Goal: Find specific page/section: Find specific page/section

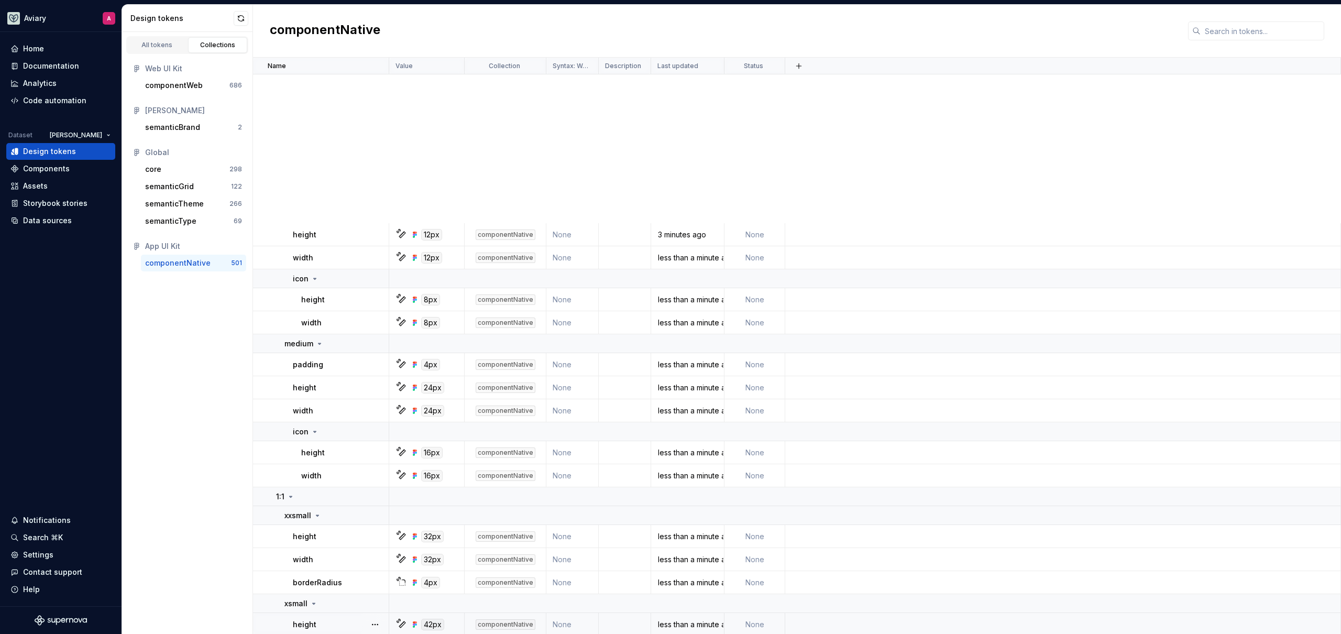
scroll to position [382, 0]
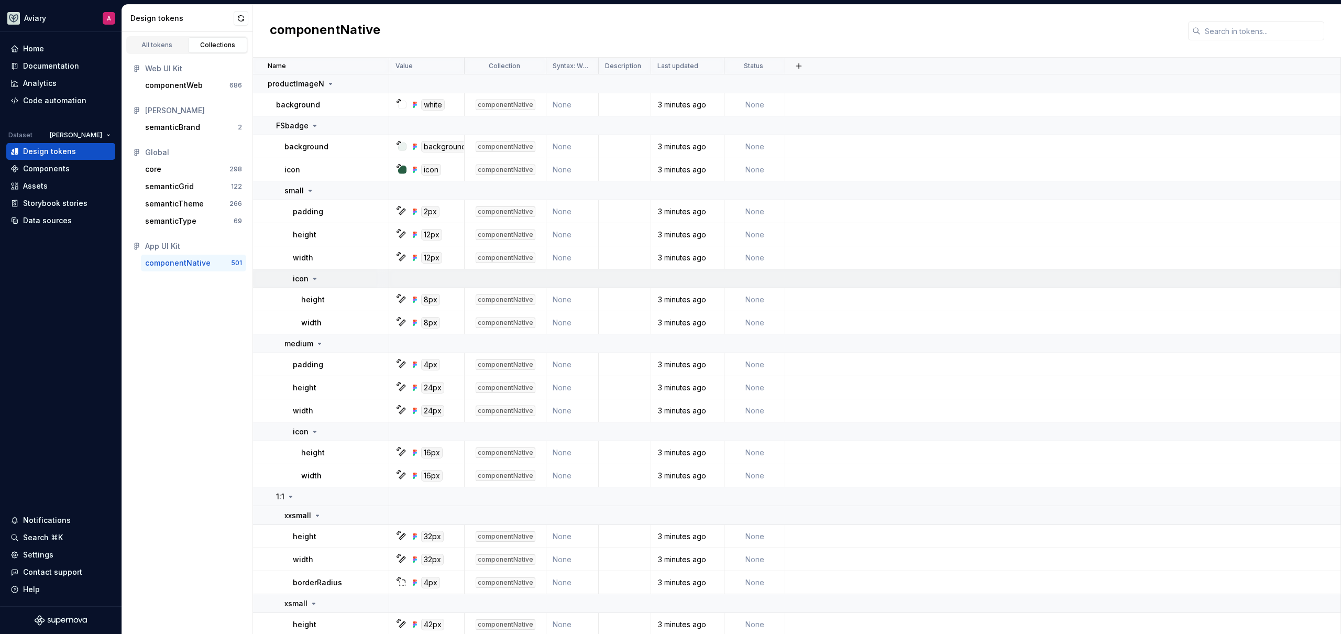
click at [311, 274] on icon at bounding box center [315, 278] width 8 height 8
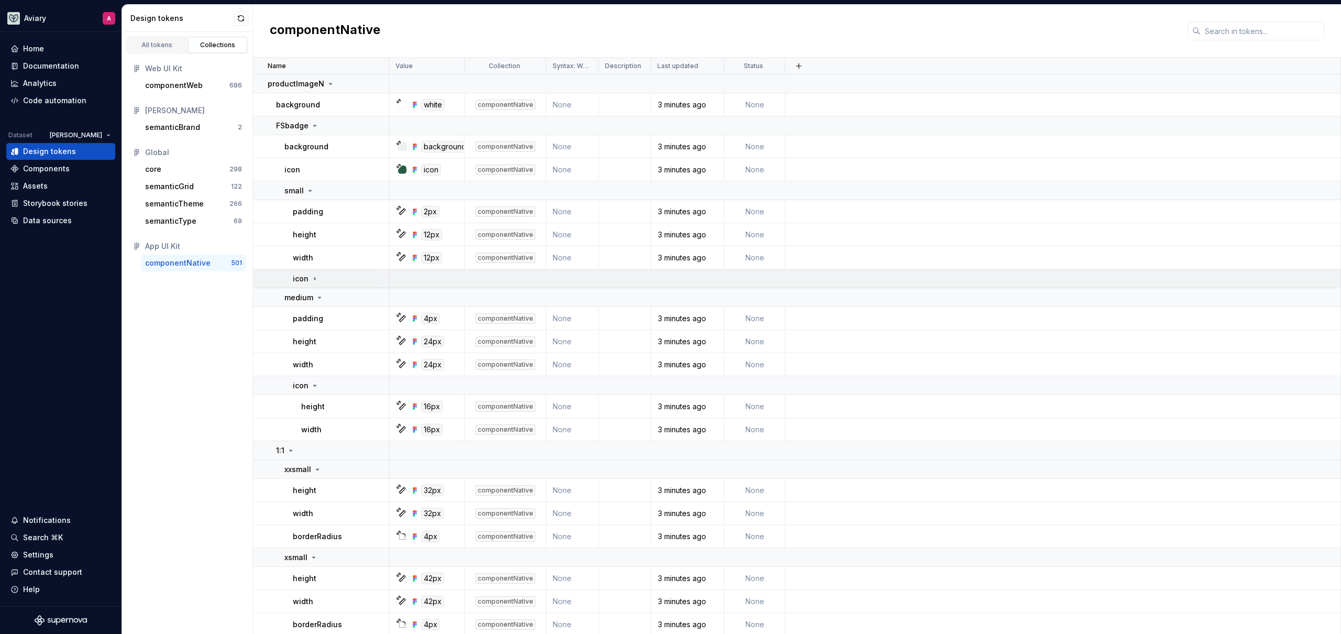
click at [311, 275] on icon at bounding box center [315, 278] width 8 height 8
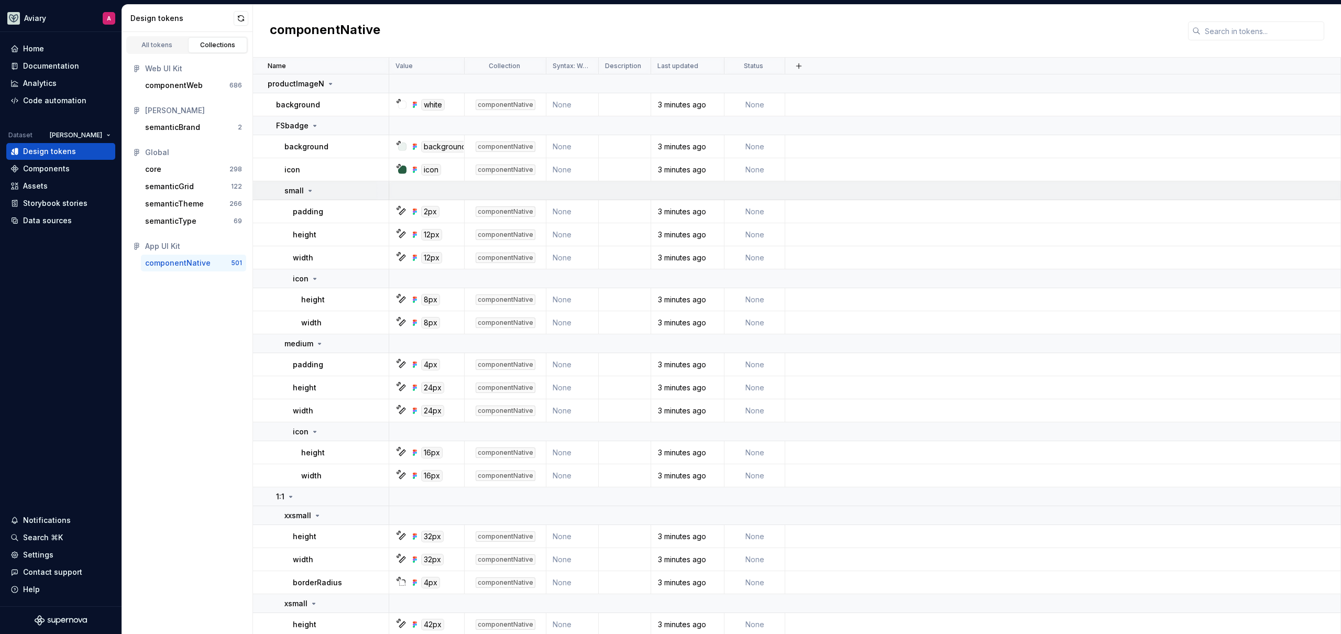
click at [312, 188] on icon at bounding box center [310, 190] width 8 height 8
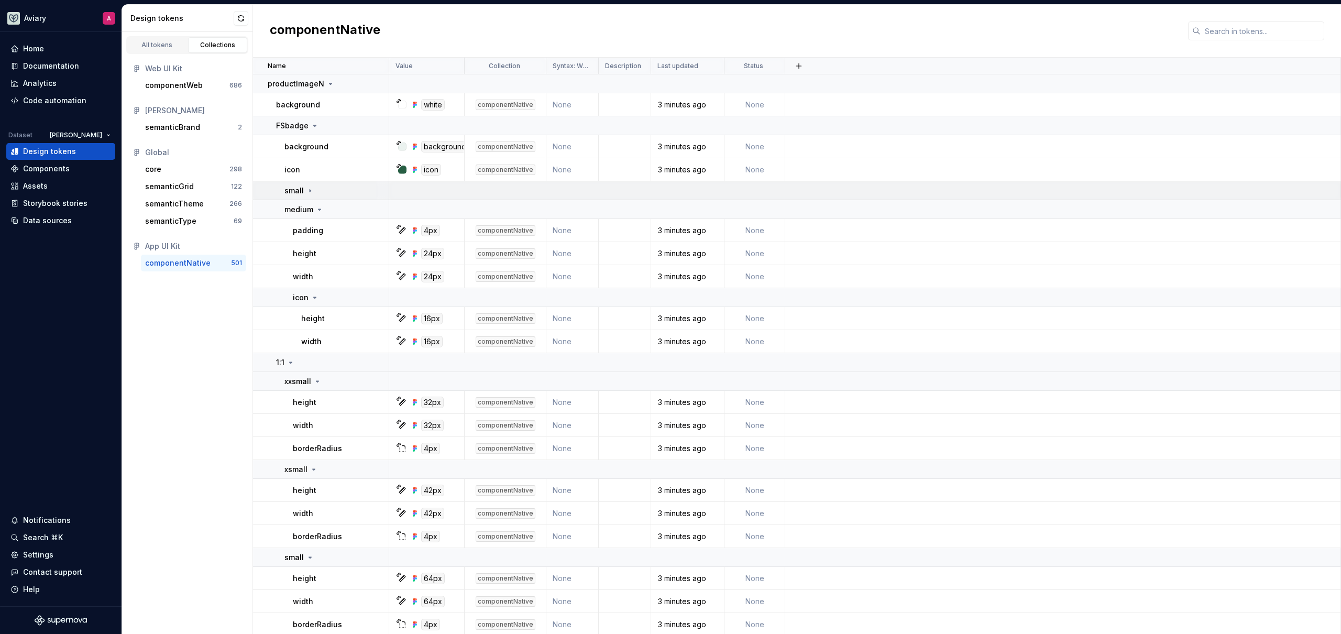
click at [311, 189] on icon at bounding box center [310, 190] width 8 height 8
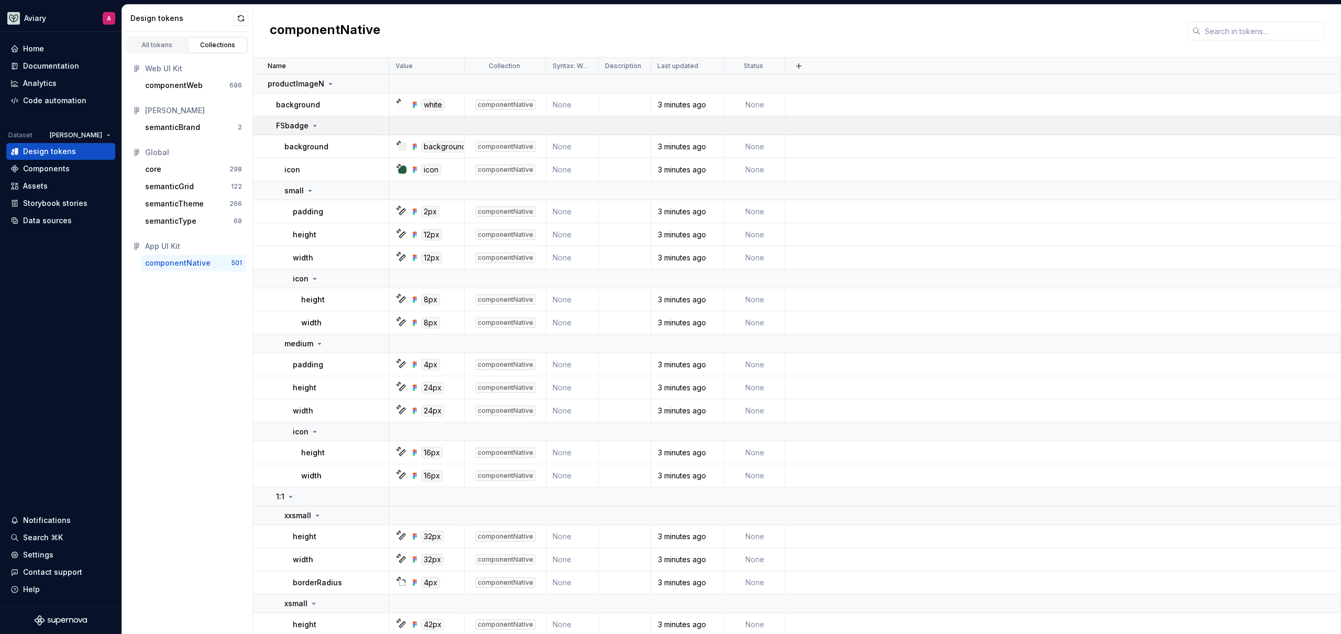
click at [307, 130] on p "FSbadge" at bounding box center [292, 125] width 32 height 10
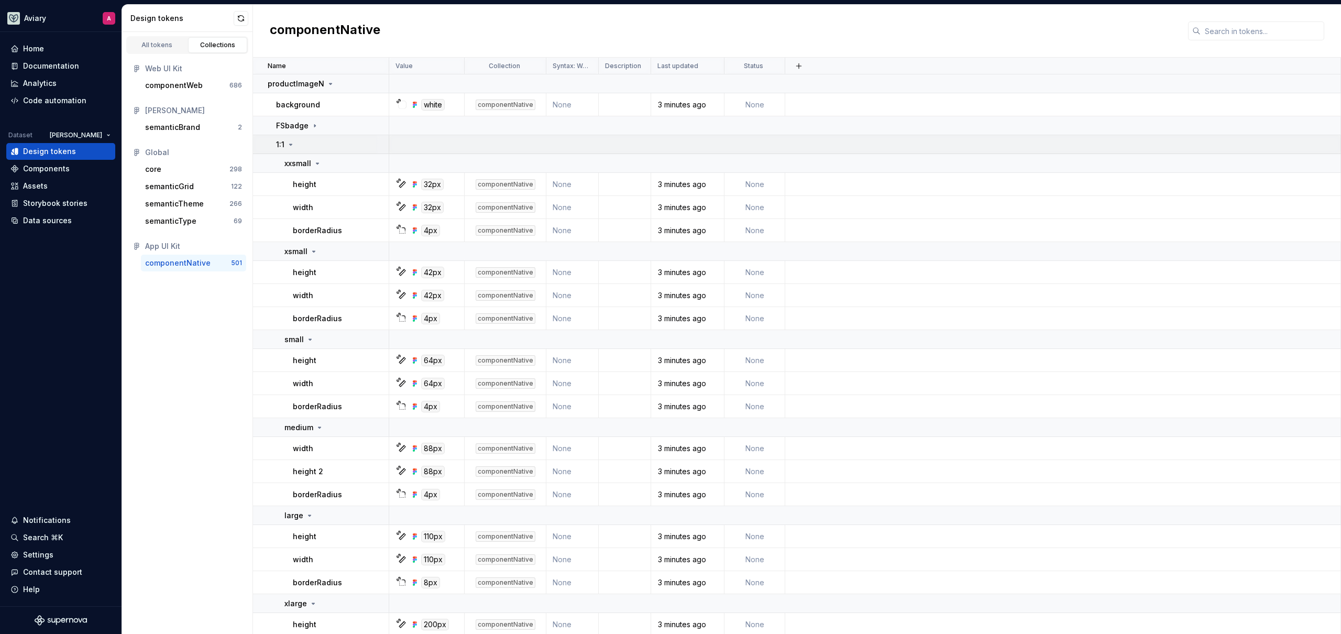
click at [292, 142] on icon at bounding box center [290, 144] width 8 height 8
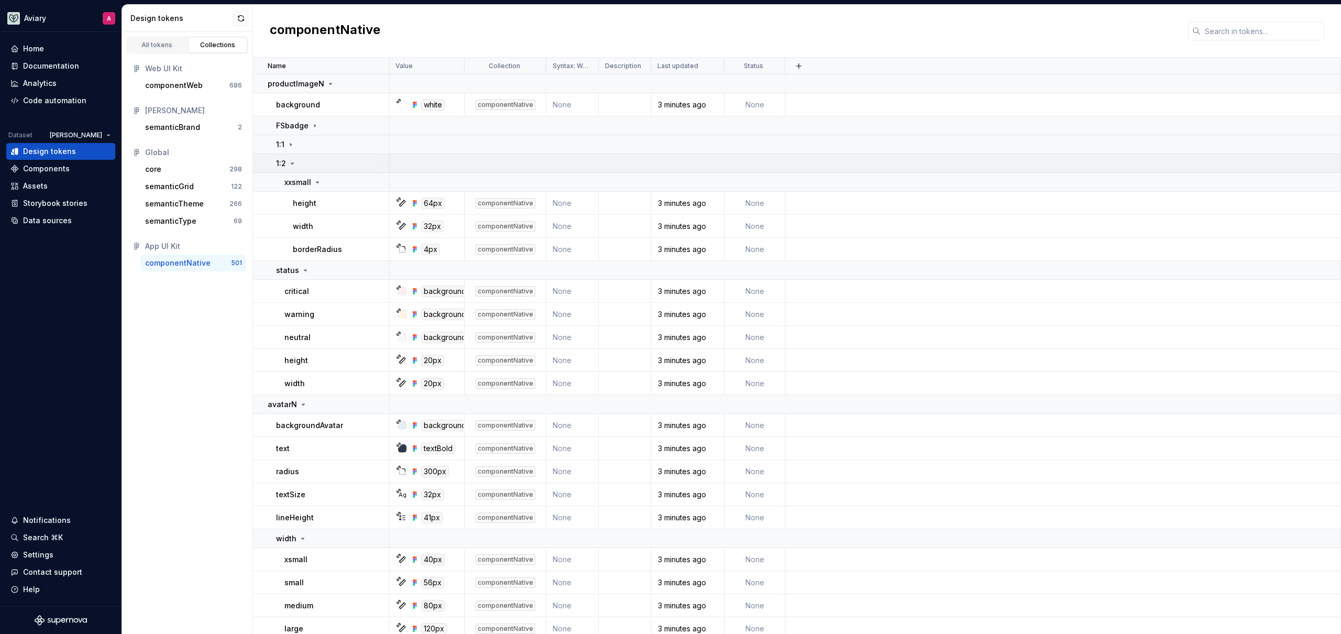
click at [295, 160] on icon at bounding box center [292, 163] width 8 height 8
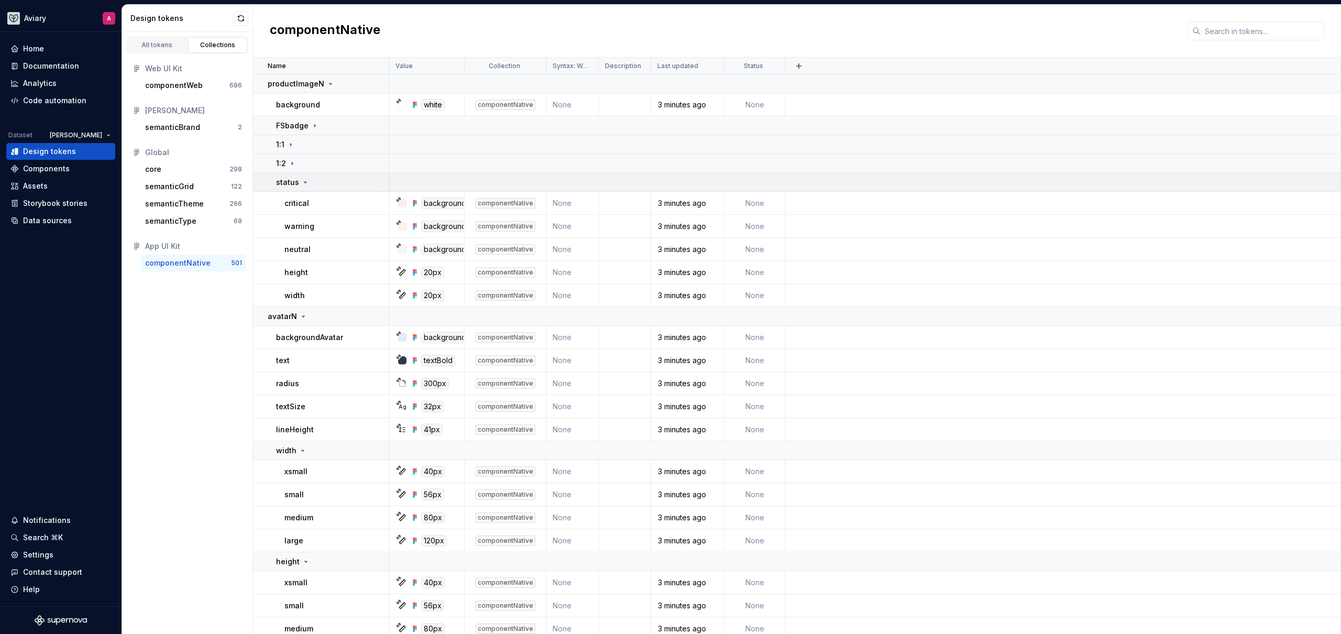
click at [301, 182] on icon at bounding box center [305, 182] width 8 height 8
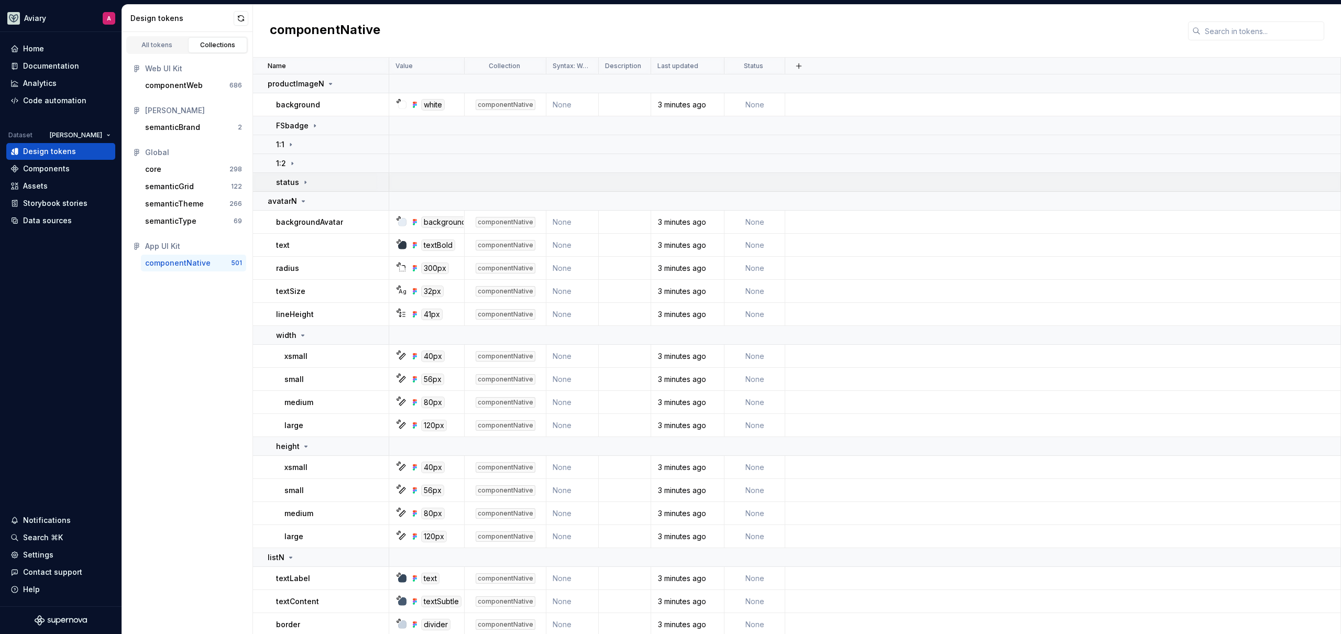
click at [301, 181] on icon at bounding box center [305, 182] width 8 height 8
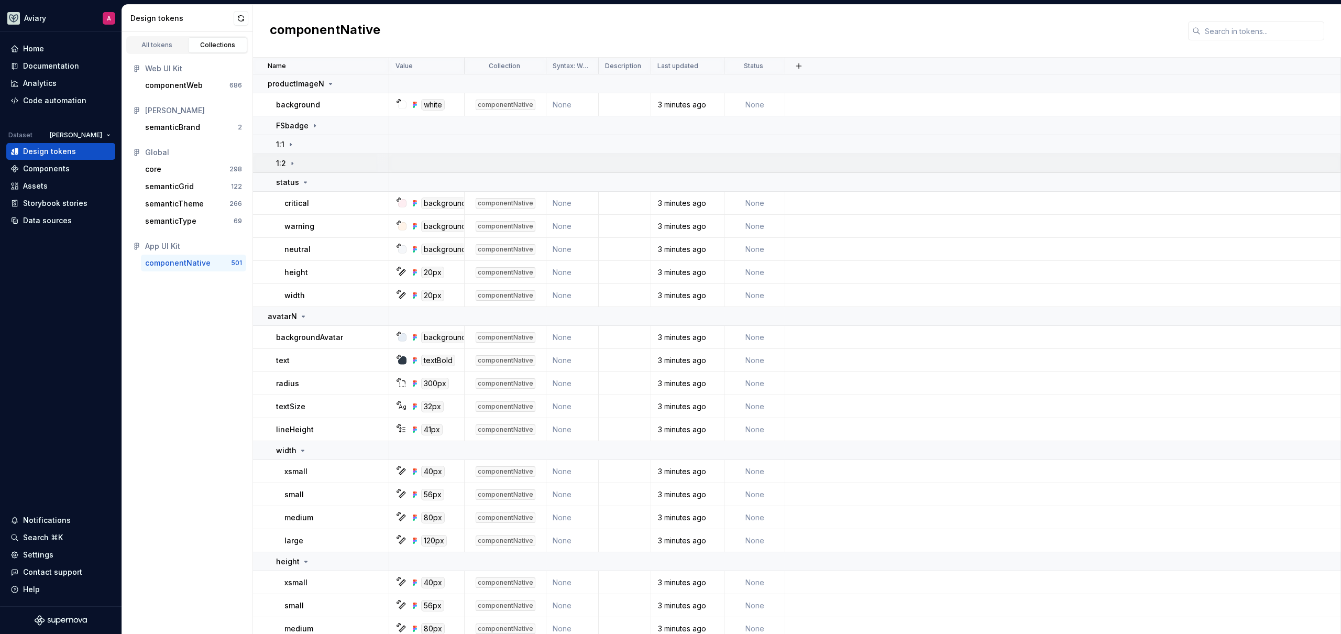
click at [294, 162] on icon at bounding box center [292, 163] width 8 height 8
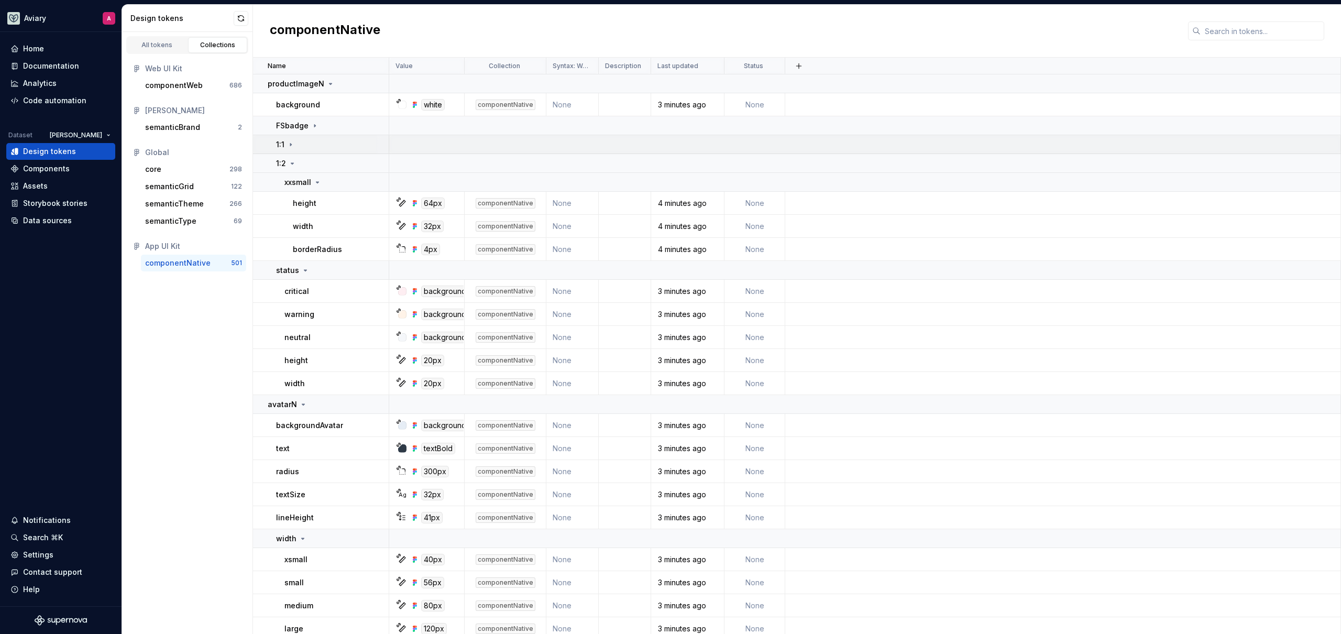
click at [295, 141] on div "1:1" at bounding box center [332, 144] width 112 height 10
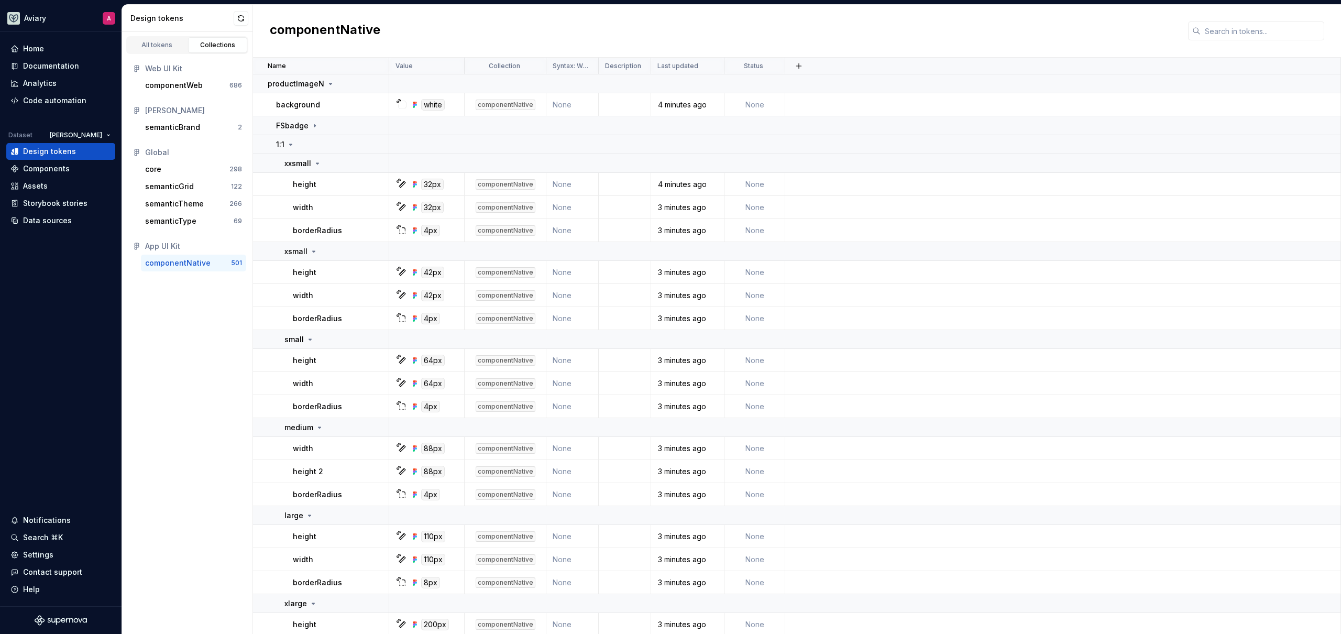
click at [195, 335] on div "All tokens Collections Web UI Kit componentWeb 686 [PERSON_NAME] semanticBrand …" at bounding box center [187, 333] width 131 height 602
click at [195, 376] on div "All tokens Collections Web UI Kit componentWeb 686 [PERSON_NAME] semanticBrand …" at bounding box center [187, 333] width 131 height 602
click at [221, 350] on div "All tokens Collections Web UI Kit componentWeb 686 [PERSON_NAME] semanticBrand …" at bounding box center [187, 333] width 131 height 602
click at [59, 96] on div "Code automation" at bounding box center [54, 100] width 63 height 10
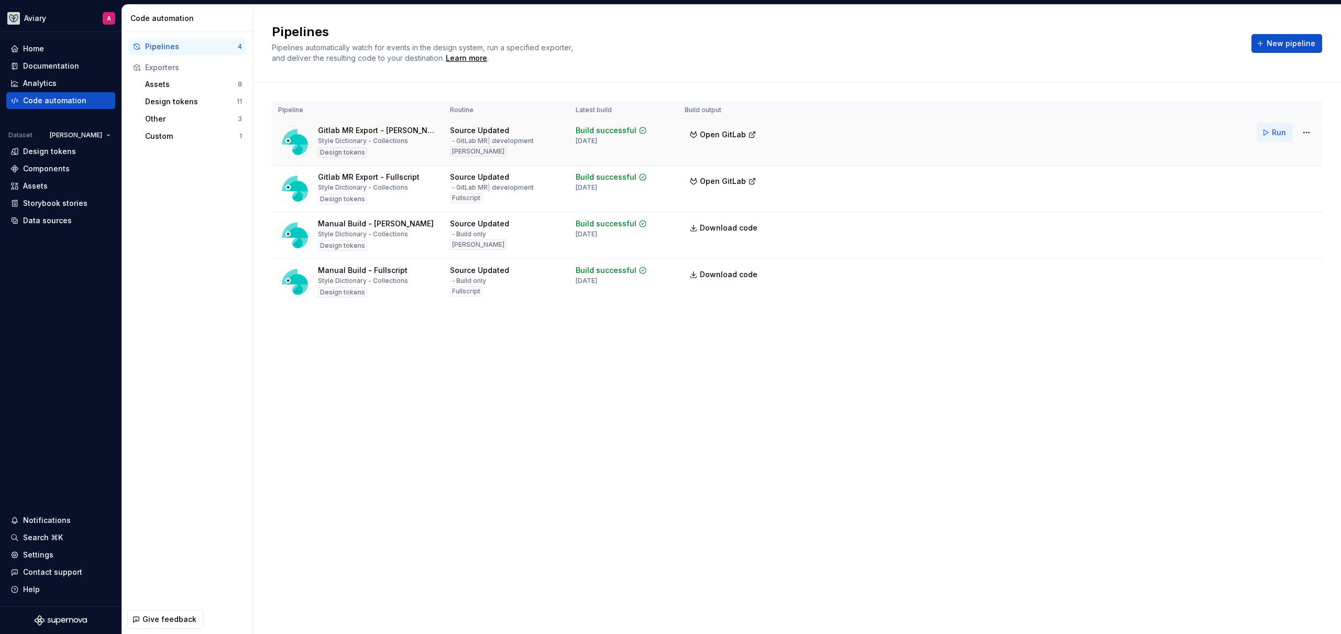
click at [1278, 135] on span "Run" at bounding box center [1279, 132] width 14 height 10
click at [1267, 181] on button "Run" at bounding box center [1274, 179] width 36 height 19
click at [584, 62] on div "Pipelines automatically watch for events in the design system, run a specified …" at bounding box center [429, 52] width 314 height 21
click at [704, 136] on span "Open GitLab" at bounding box center [723, 134] width 46 height 10
click at [61, 150] on div "Design tokens" at bounding box center [49, 151] width 53 height 10
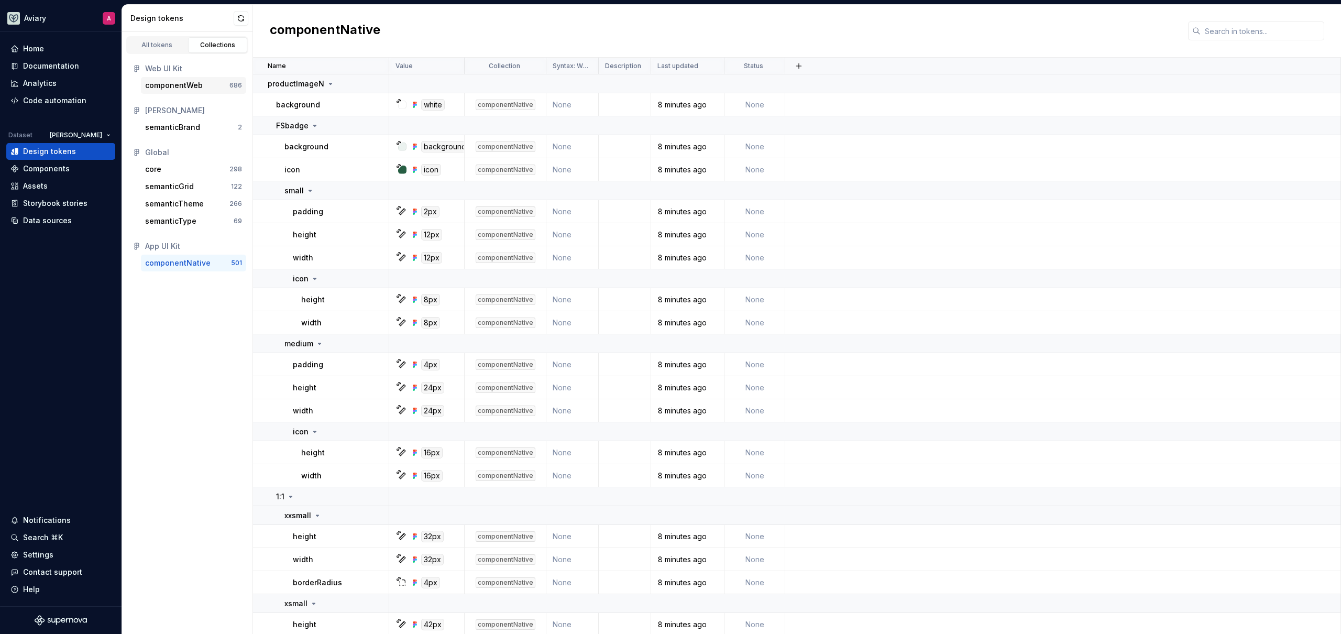
click at [190, 81] on div "componentWeb" at bounding box center [174, 85] width 58 height 10
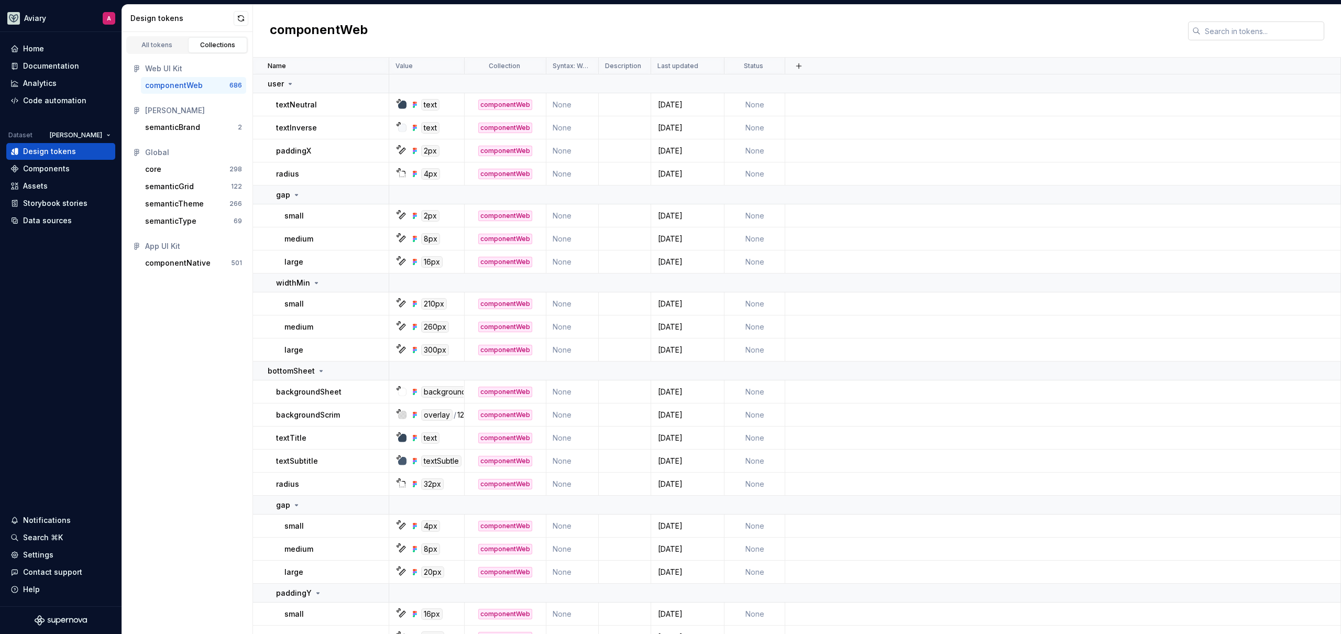
click at [1236, 36] on input "text" at bounding box center [1262, 30] width 124 height 19
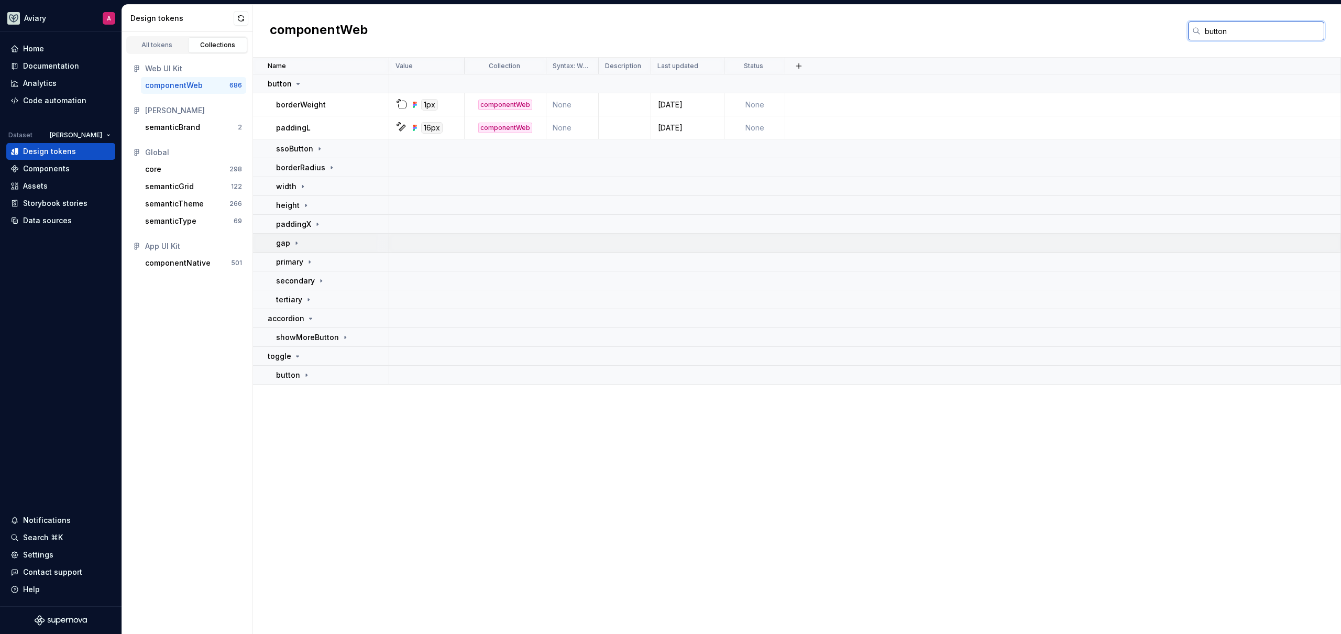
type input "button"
click at [308, 247] on div "gap" at bounding box center [332, 243] width 112 height 10
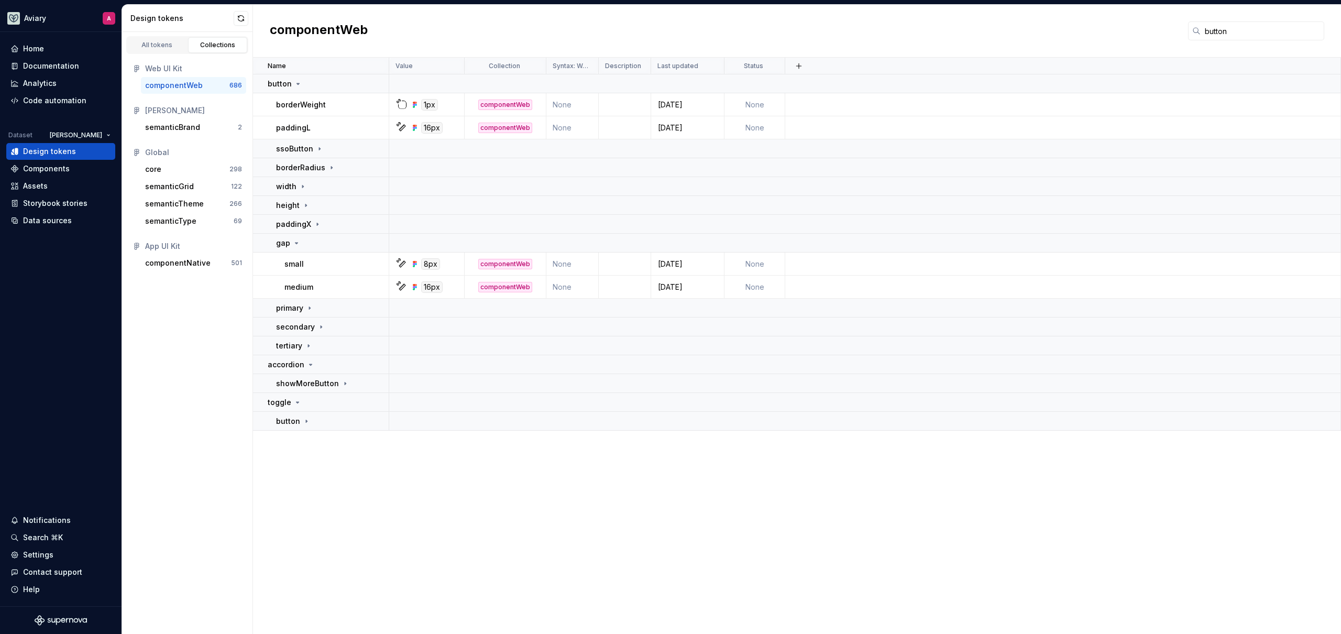
click at [194, 359] on div "All tokens Collections Web UI Kit componentWeb 686 [PERSON_NAME] semanticBrand …" at bounding box center [187, 333] width 131 height 602
click at [216, 300] on div "All tokens Collections Web UI Kit componentWeb 686 [PERSON_NAME] semanticBrand …" at bounding box center [187, 333] width 131 height 602
click at [195, 170] on div "core" at bounding box center [187, 169] width 84 height 10
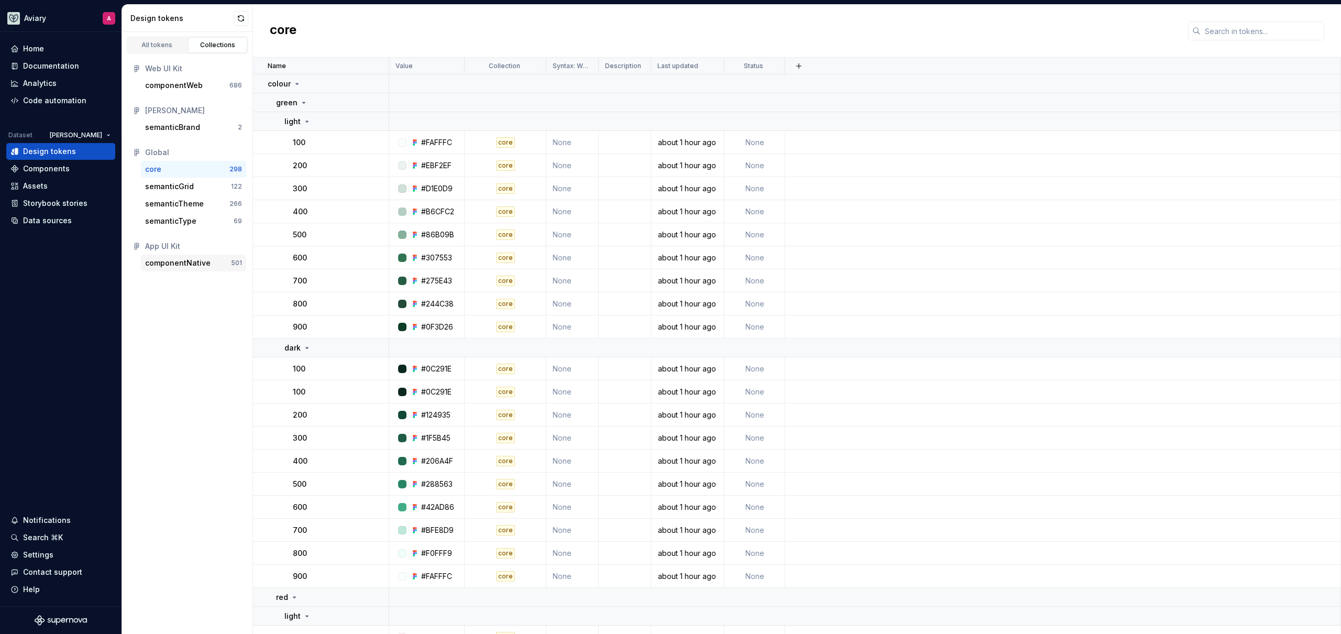
click at [175, 260] on div "componentNative" at bounding box center [177, 263] width 65 height 10
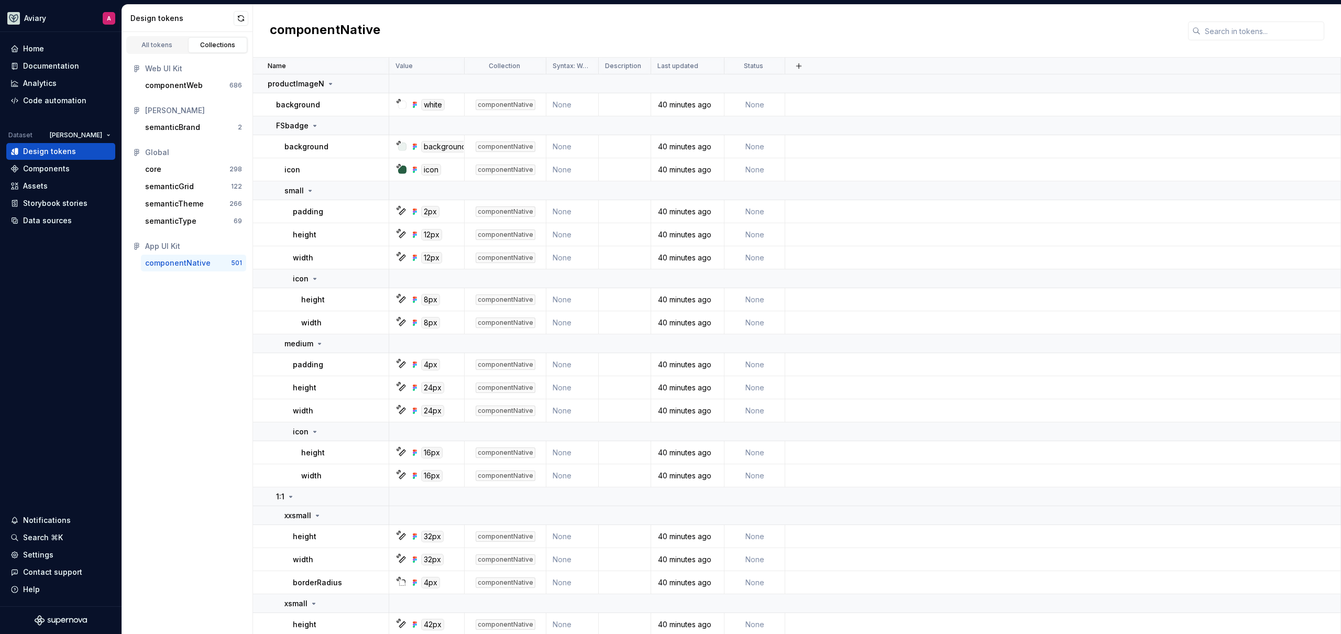
click at [180, 373] on div "All tokens Collections Web UI Kit componentWeb 686 [PERSON_NAME] semanticBrand …" at bounding box center [187, 333] width 131 height 602
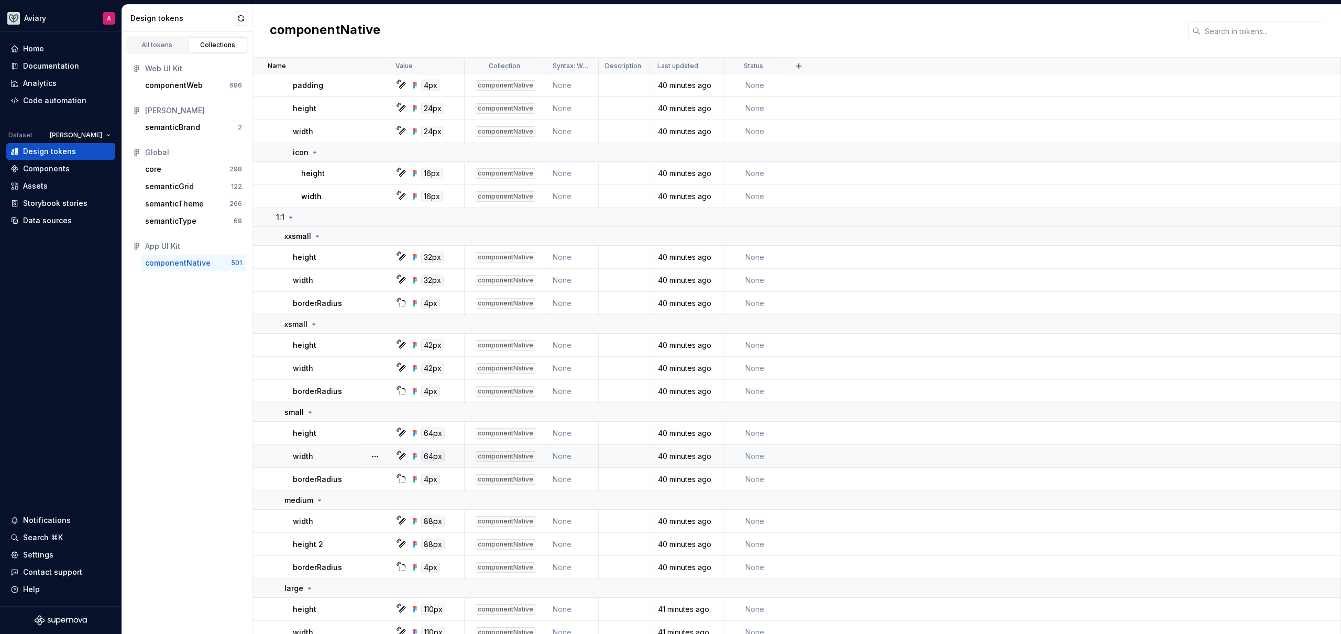
scroll to position [364, 0]
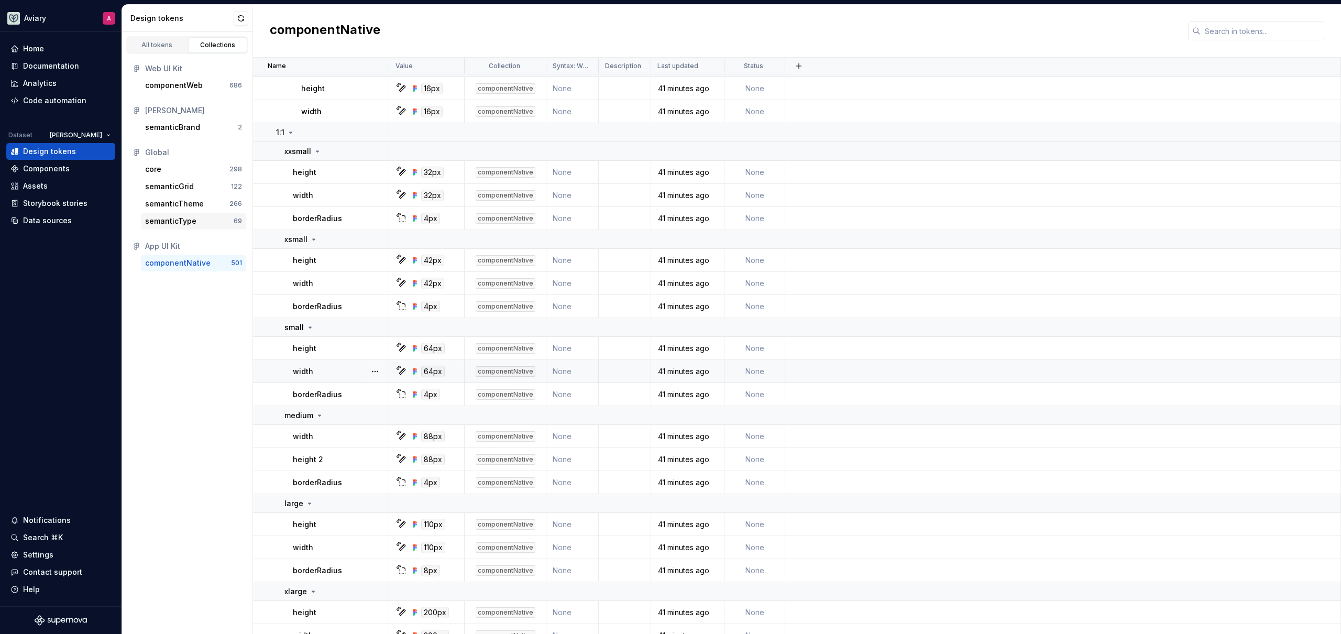
click at [193, 221] on div "semanticType" at bounding box center [170, 221] width 51 height 10
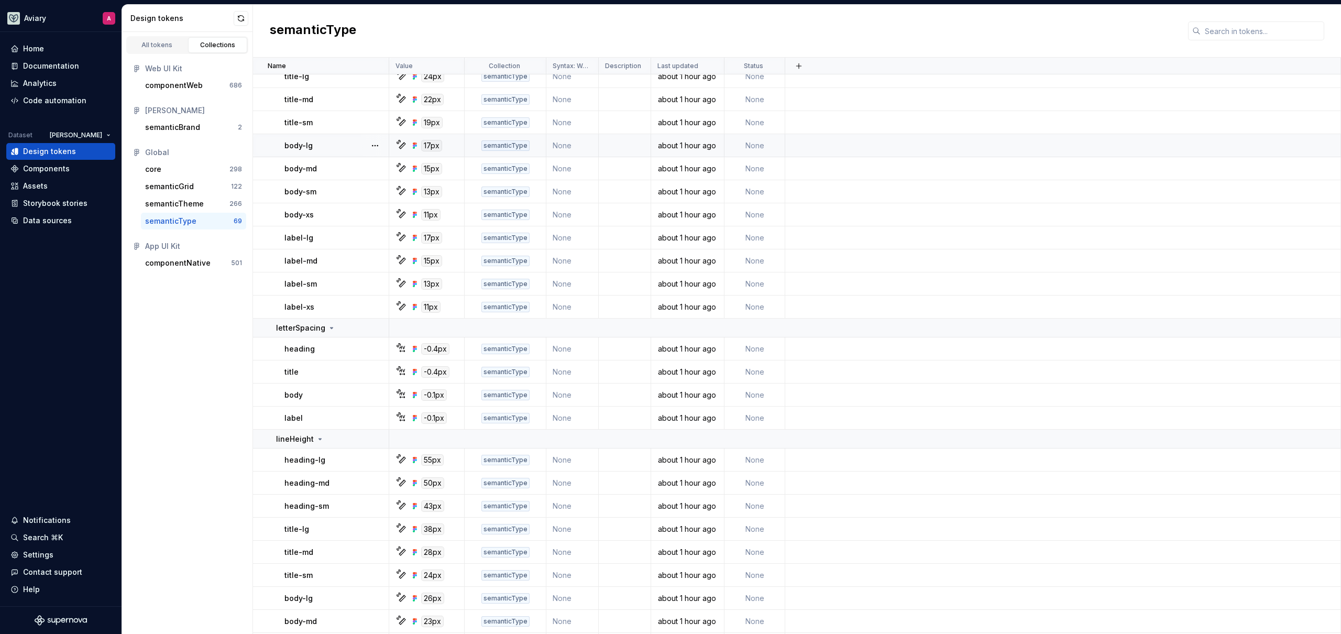
scroll to position [846, 0]
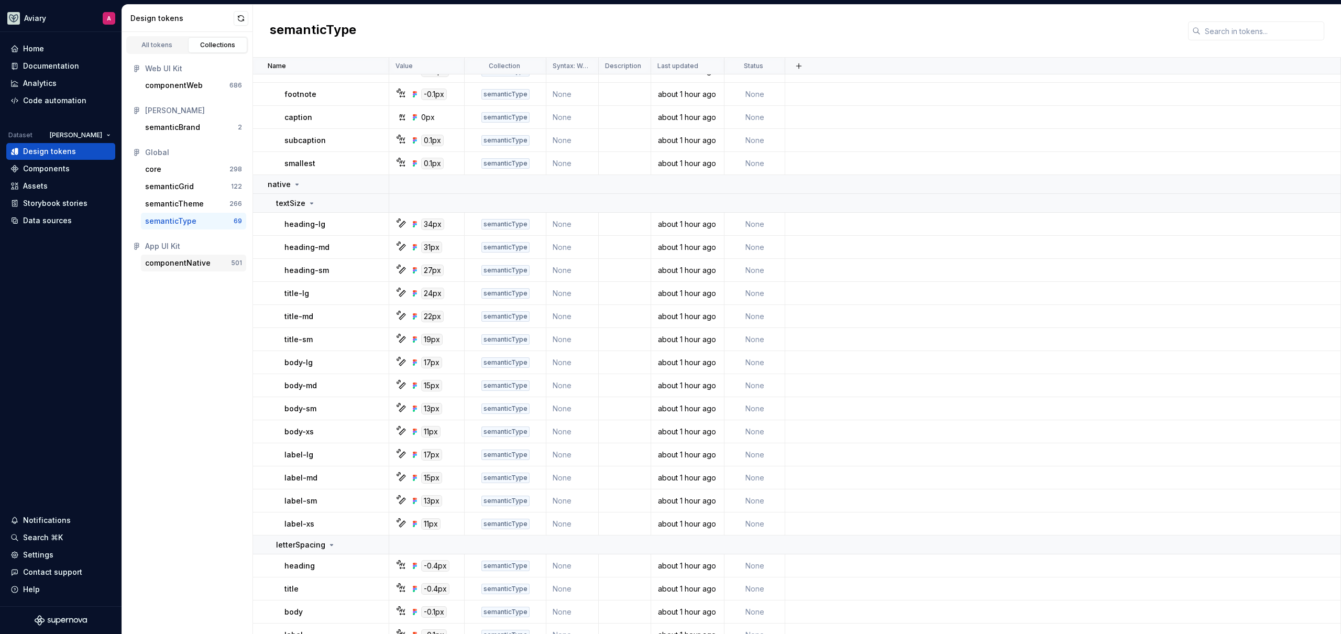
click at [175, 261] on div "componentNative" at bounding box center [177, 263] width 65 height 10
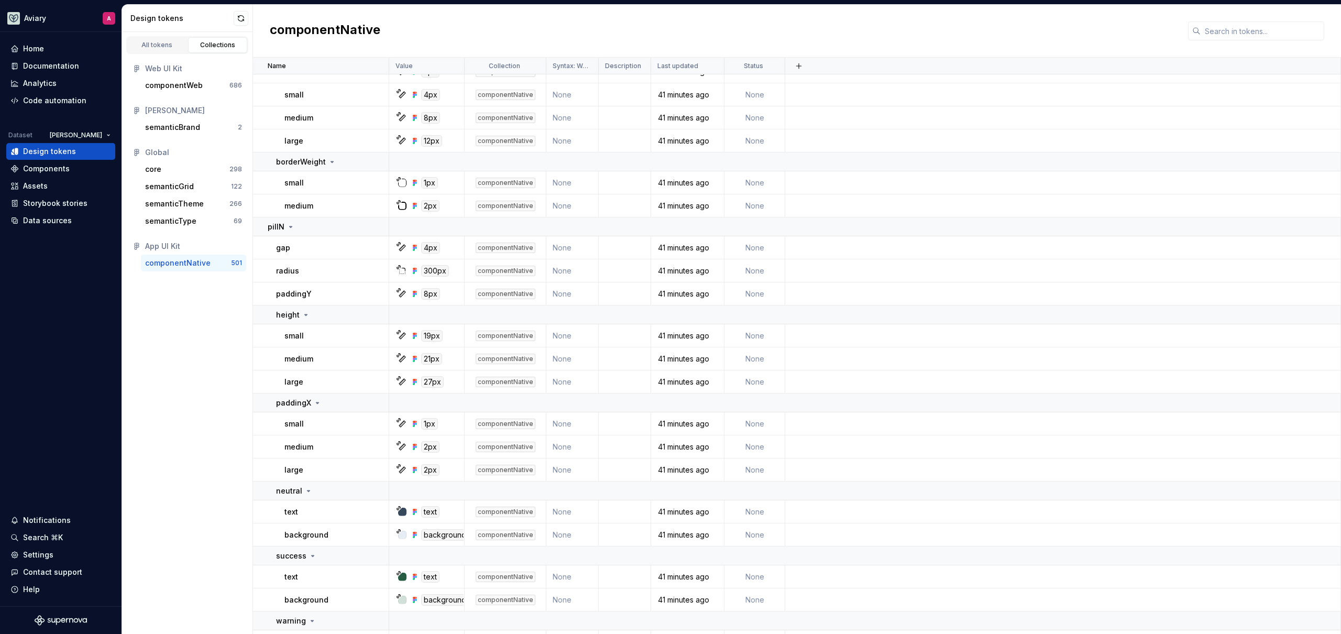
scroll to position [2194, 0]
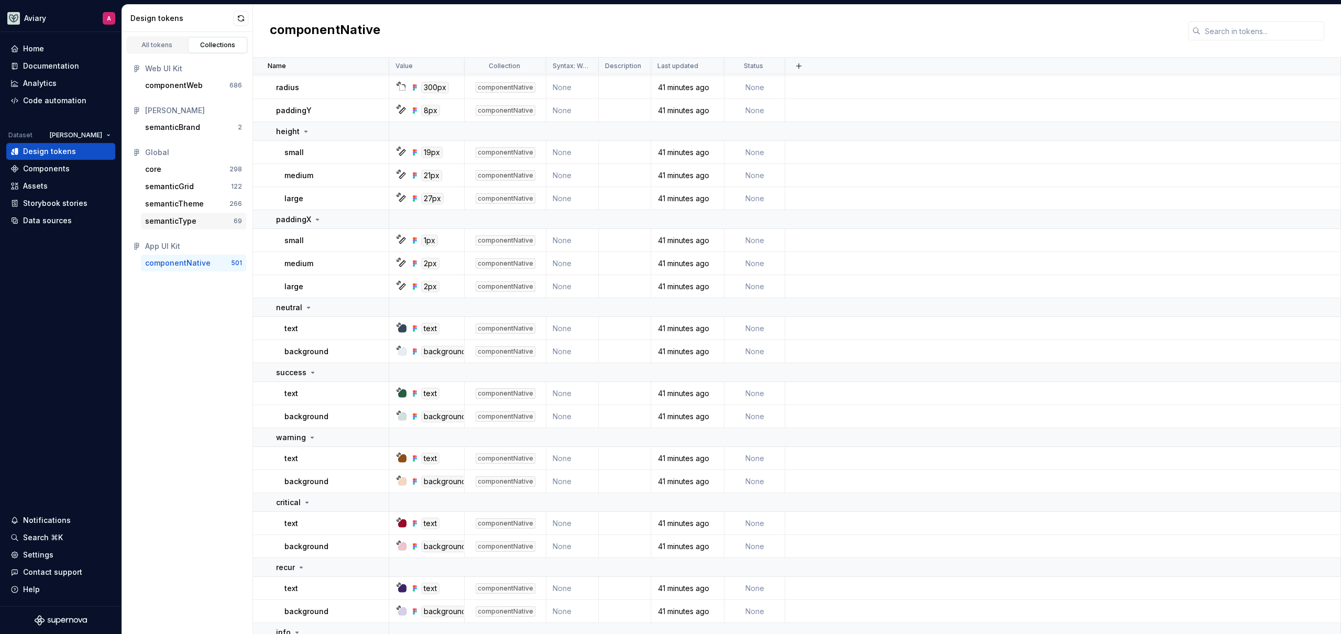
click at [174, 219] on div "semanticType" at bounding box center [170, 221] width 51 height 10
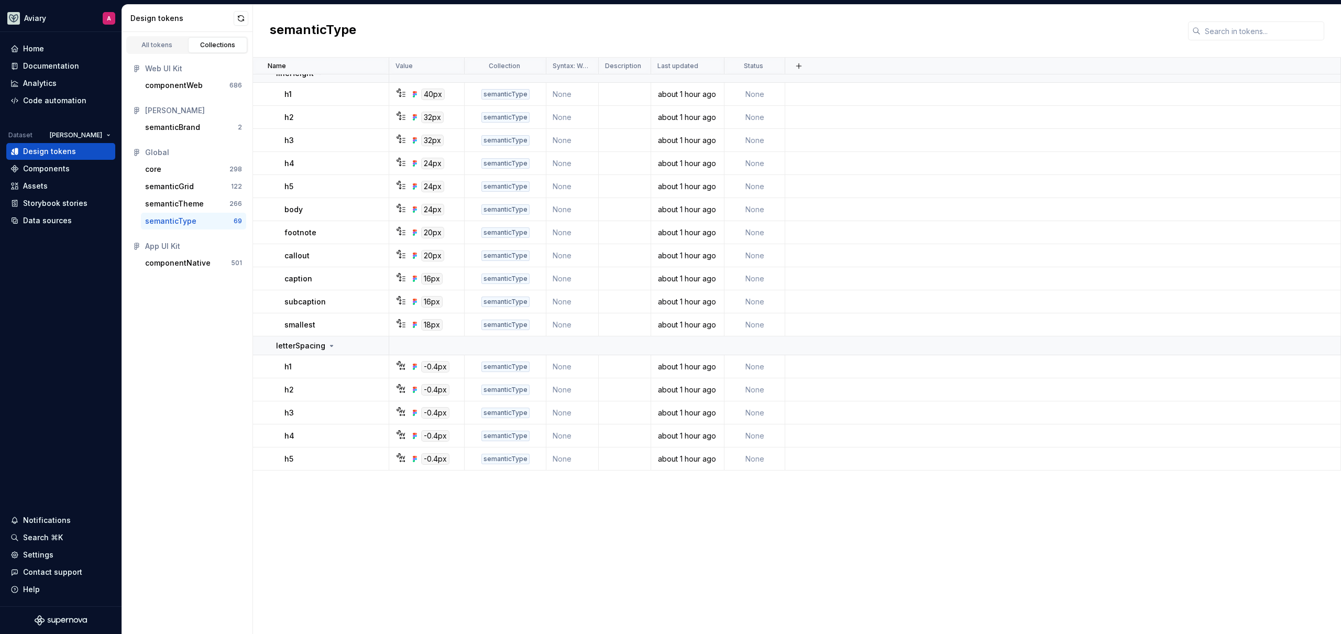
scroll to position [936, 0]
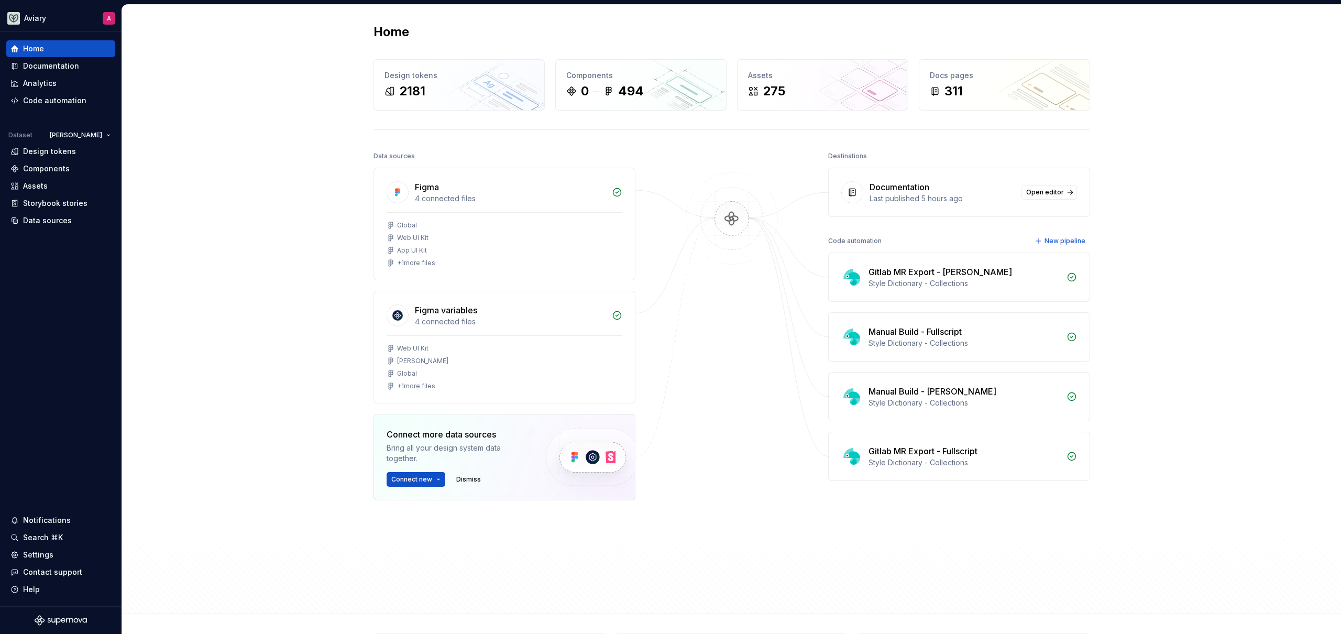
click at [183, 194] on div "Home Design tokens 2181 Components 0 494 Assets 275 Docs pages 311 Data sources…" at bounding box center [731, 309] width 1219 height 609
click at [78, 155] on div "Design tokens" at bounding box center [60, 151] width 101 height 10
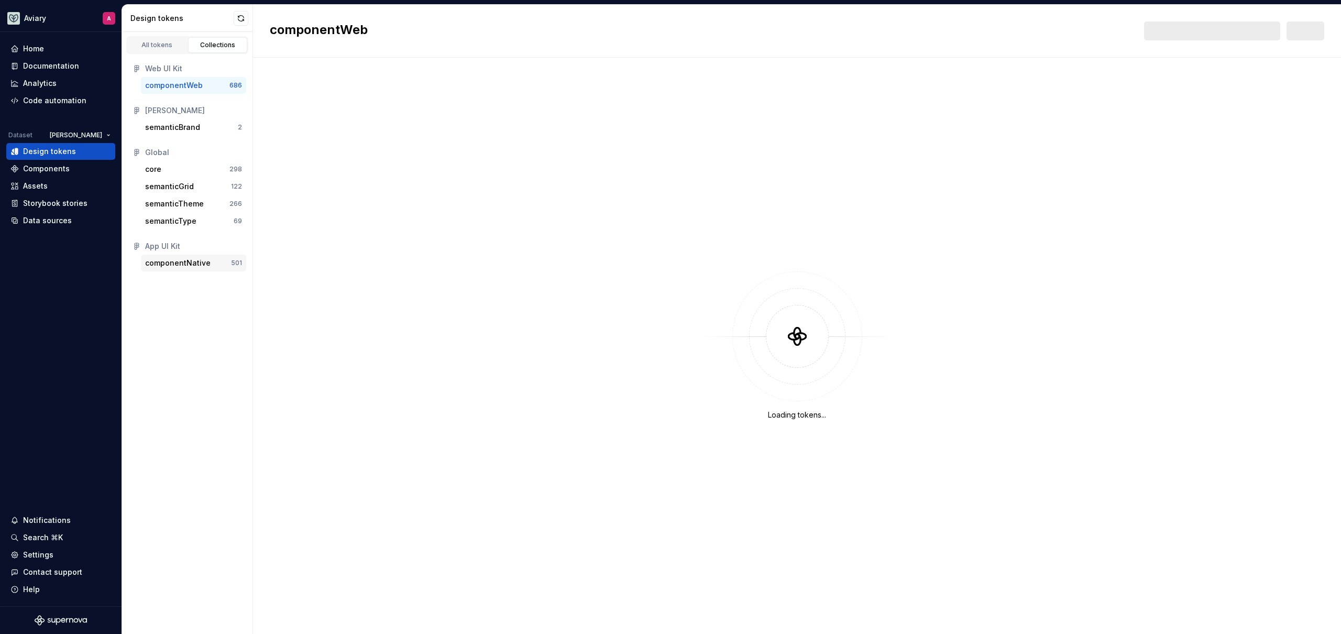
click at [204, 260] on div "componentNative" at bounding box center [177, 263] width 65 height 10
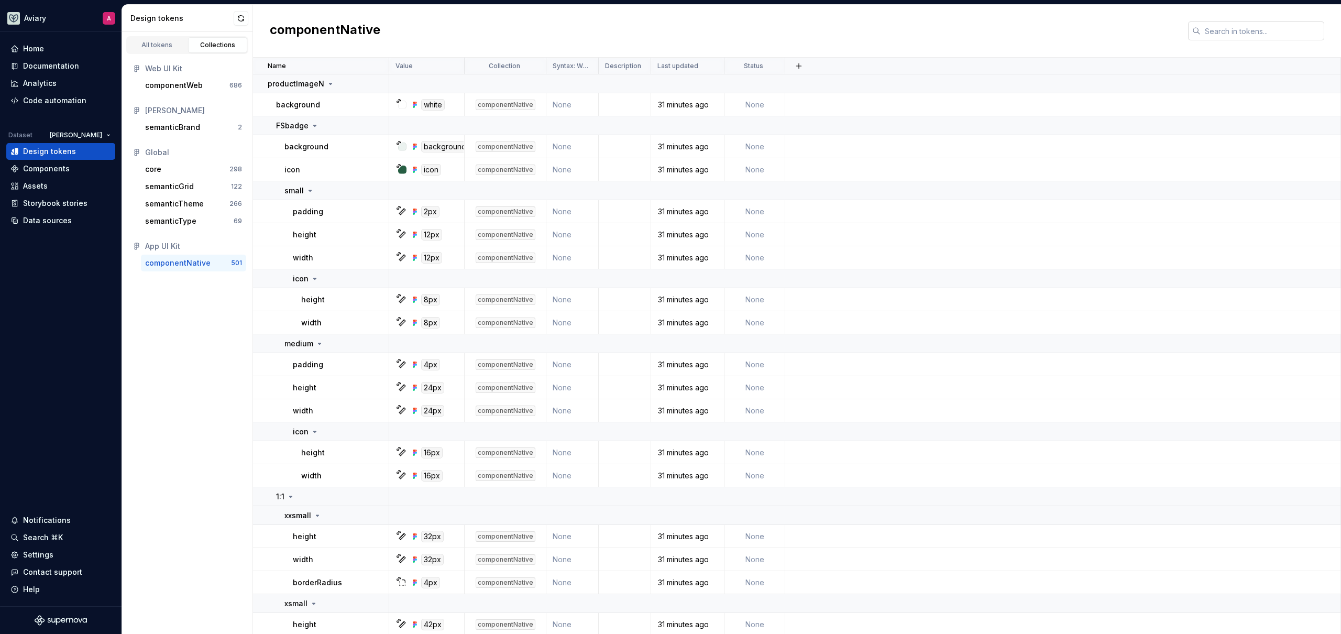
click at [1254, 30] on input "text" at bounding box center [1262, 30] width 124 height 19
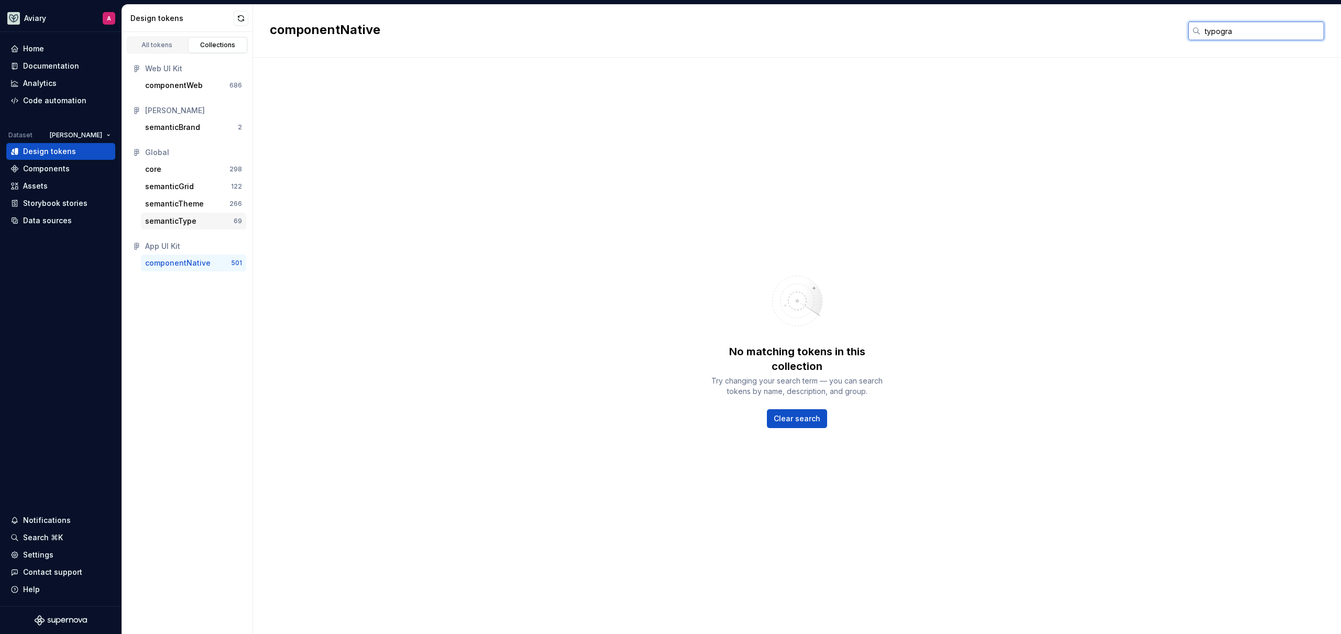
type input "typogra"
click at [202, 226] on div "semanticType" at bounding box center [189, 221] width 89 height 10
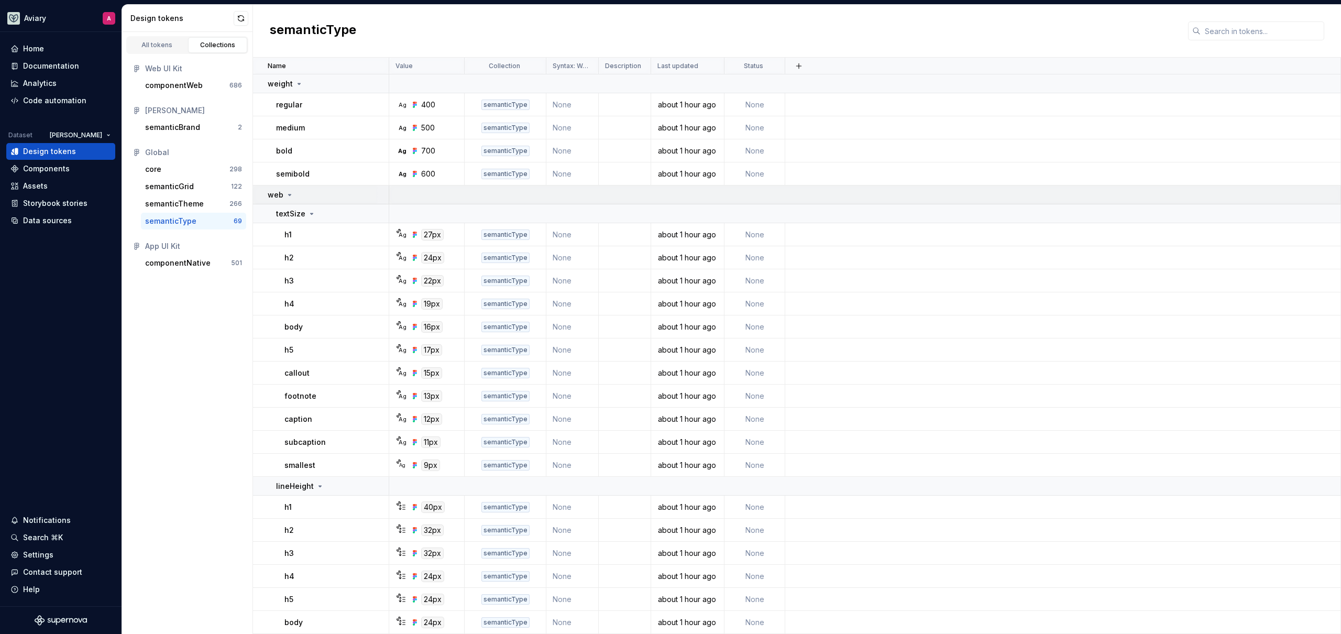
click at [290, 196] on icon at bounding box center [289, 195] width 8 height 8
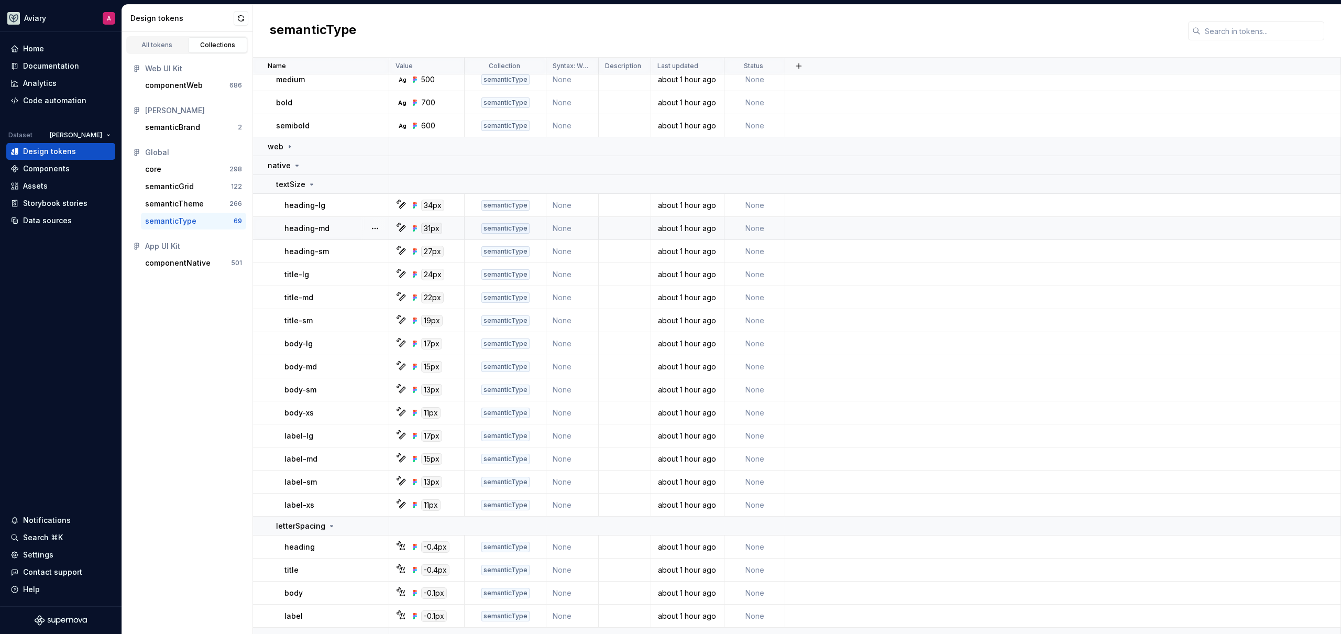
scroll to position [43, 0]
click at [216, 341] on div "All tokens Collections Web UI Kit componentWeb 686 [PERSON_NAME] semanticBrand …" at bounding box center [187, 333] width 131 height 602
click at [198, 262] on div "componentNative" at bounding box center [177, 263] width 65 height 10
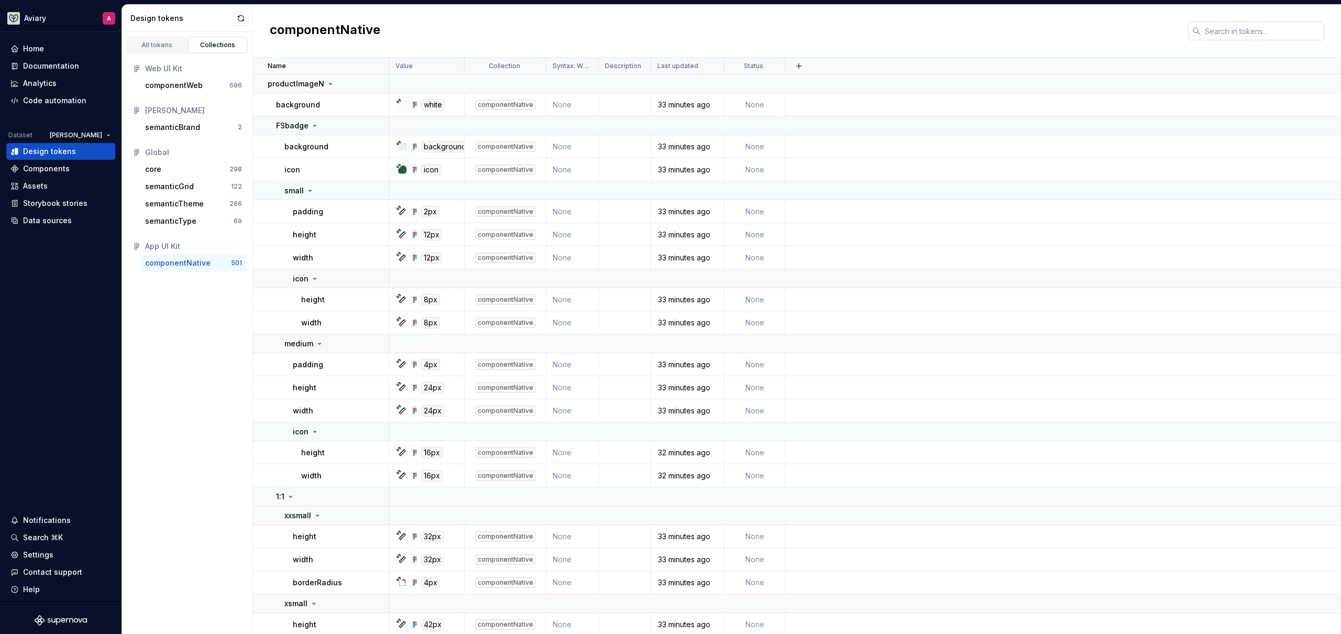
click at [1244, 26] on input "text" at bounding box center [1262, 30] width 124 height 19
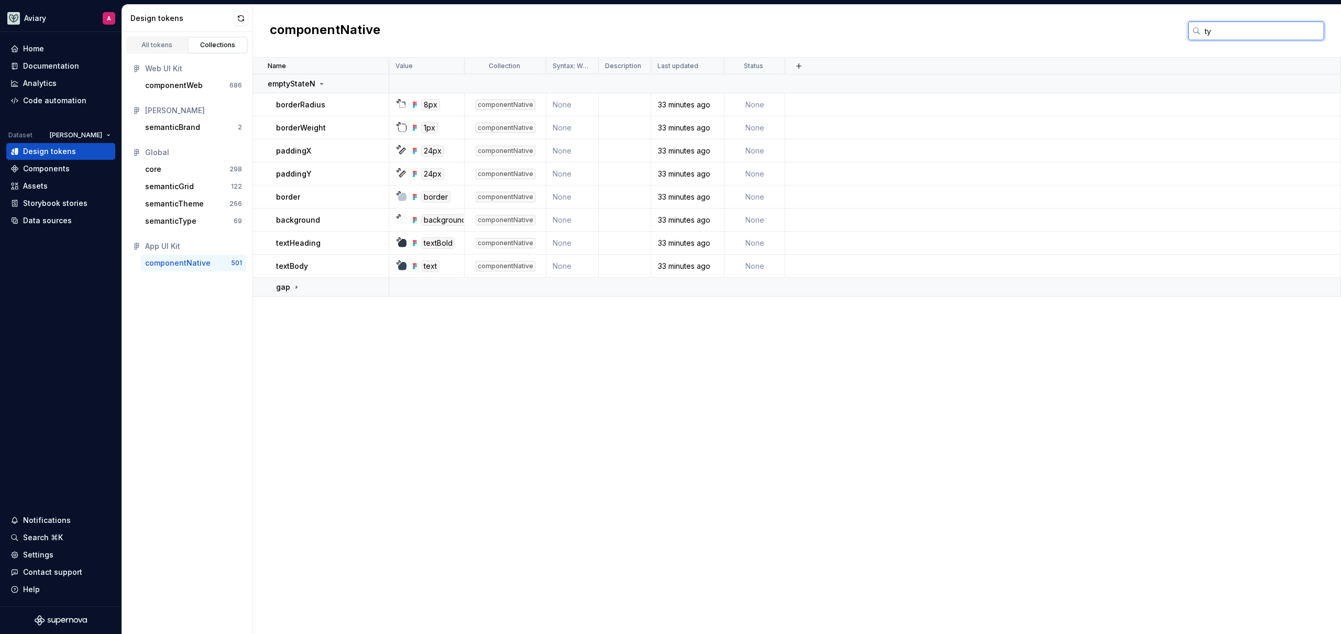
type input "ty"
click at [309, 374] on div "Name Value Collection Syntax: Web Description Last updated Status emptyStateN b…" at bounding box center [797, 346] width 1088 height 576
click at [203, 221] on div "semanticType" at bounding box center [189, 221] width 89 height 10
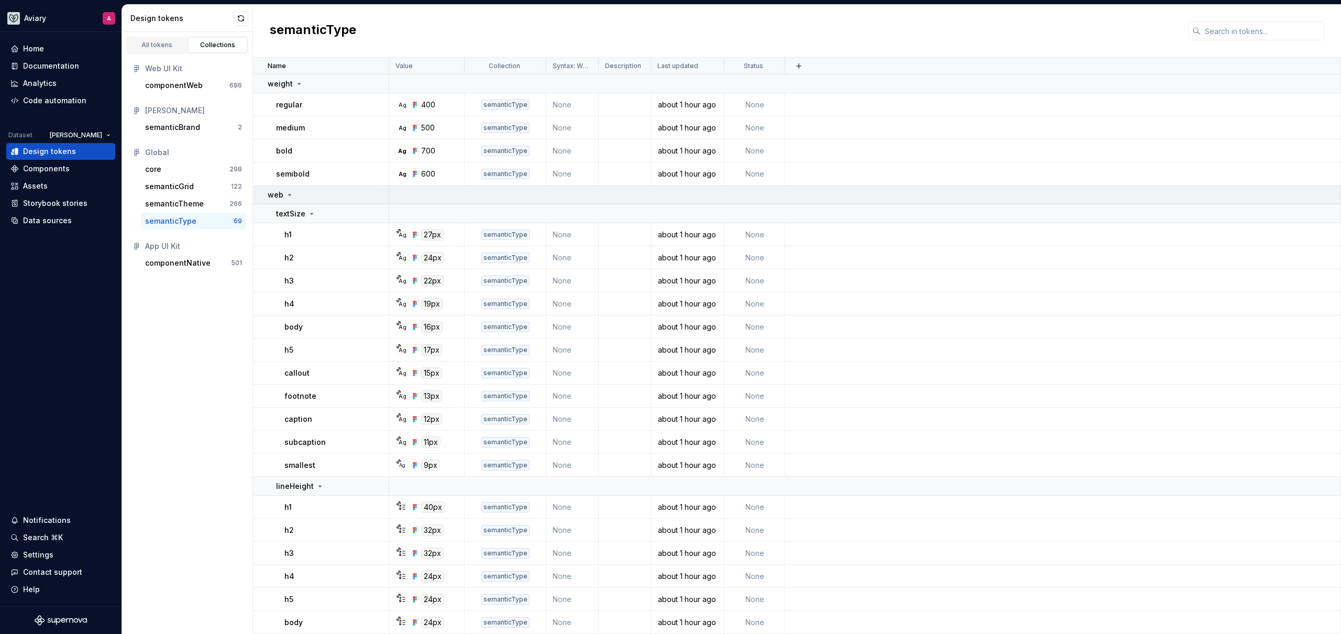
click at [282, 192] on div "web" at bounding box center [281, 195] width 26 height 10
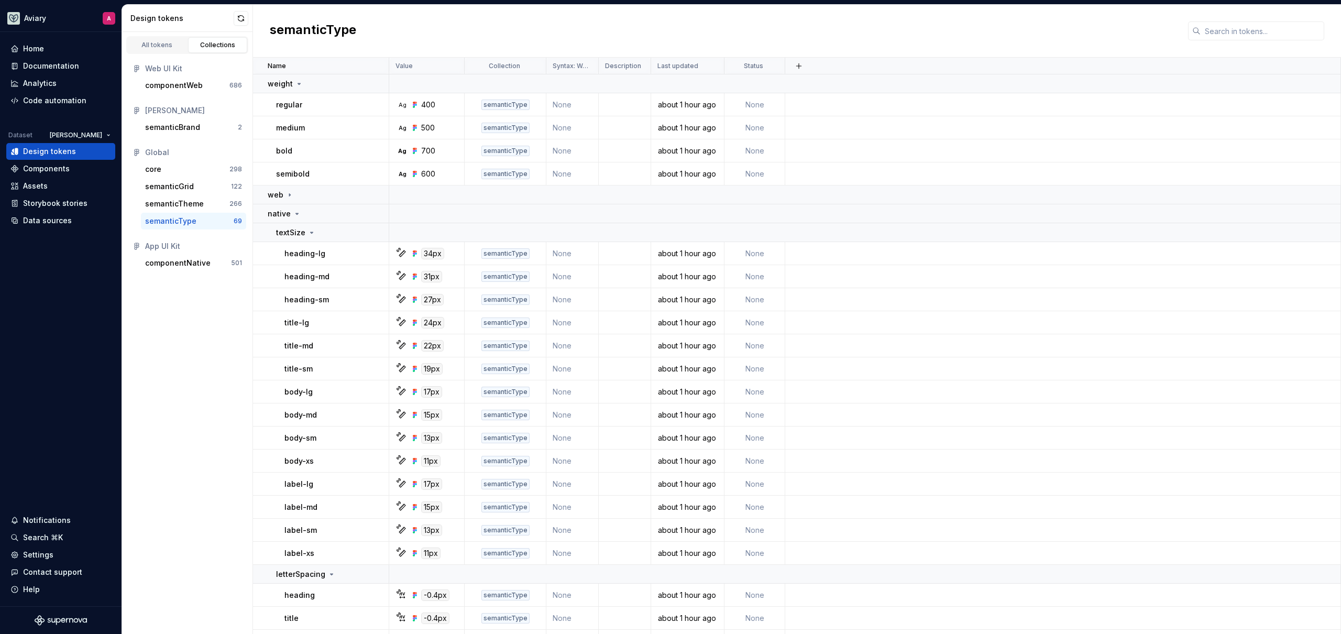
click at [200, 335] on div "All tokens Collections Web UI Kit componentWeb 686 [PERSON_NAME] semanticBrand …" at bounding box center [187, 333] width 131 height 602
click at [210, 314] on div "All tokens Collections Web UI Kit componentWeb 686 [PERSON_NAME] semanticBrand …" at bounding box center [187, 333] width 131 height 602
